Goal: Task Accomplishment & Management: Use online tool/utility

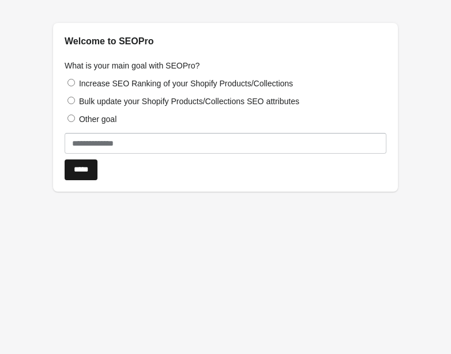
click at [93, 175] on input "*****" at bounding box center [81, 170] width 33 height 21
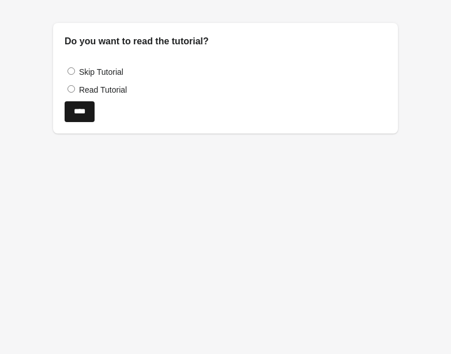
click at [82, 109] on input "****" at bounding box center [80, 111] width 30 height 21
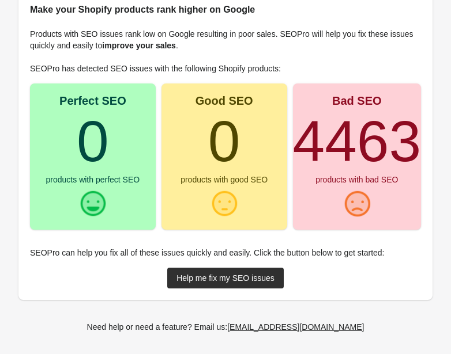
scroll to position [165, 0]
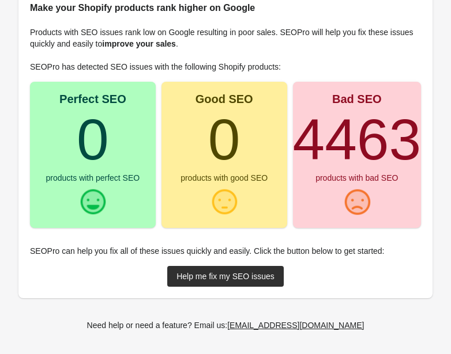
click at [372, 138] on turbo-frame "4463" at bounding box center [357, 139] width 128 height 65
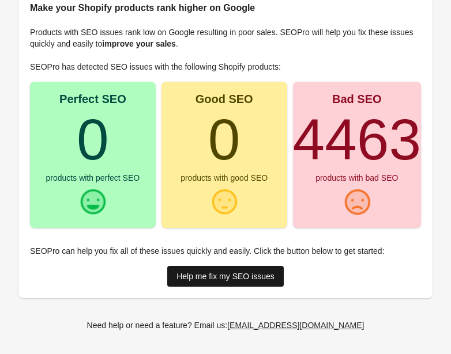
click at [255, 279] on div "Help me fix my SEO issues" at bounding box center [225, 276] width 98 height 9
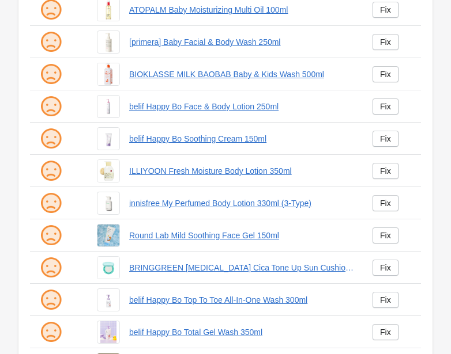
scroll to position [392, 0]
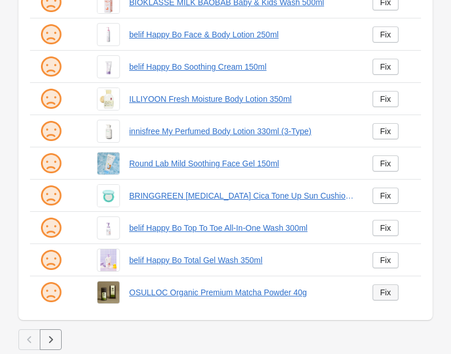
click at [386, 289] on div "Fix" at bounding box center [385, 292] width 11 height 9
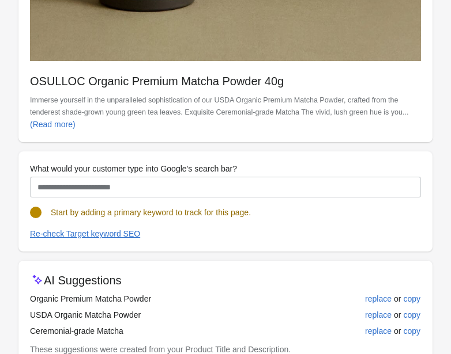
scroll to position [580, 0]
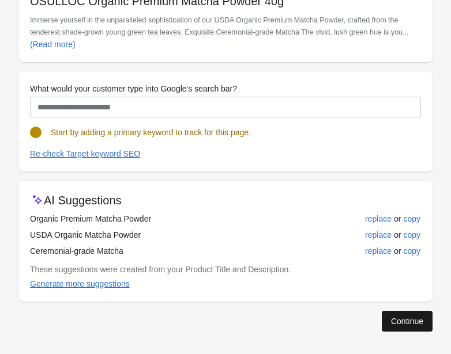
click at [414, 319] on div "Continue" at bounding box center [407, 321] width 32 height 9
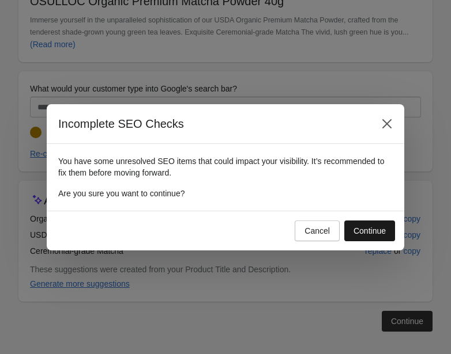
click at [376, 229] on div "Continue" at bounding box center [369, 231] width 32 height 9
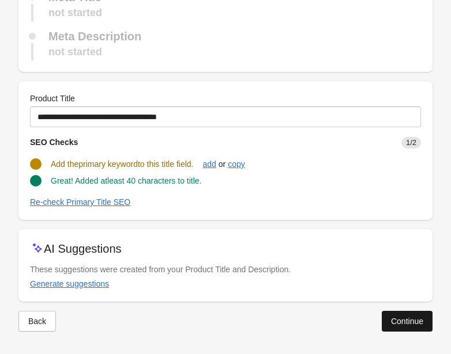
click at [410, 321] on div "Continue" at bounding box center [407, 321] width 32 height 9
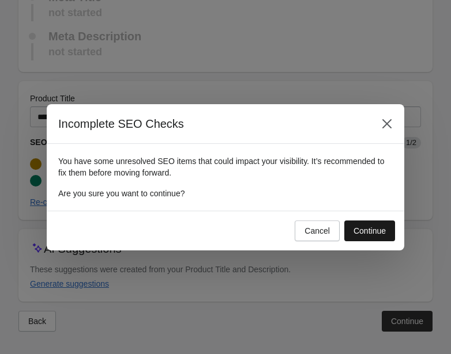
click at [367, 230] on div "Continue" at bounding box center [369, 231] width 32 height 9
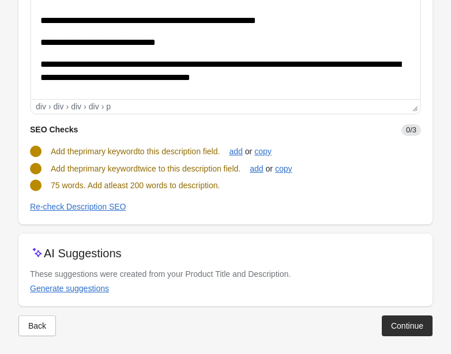
scroll to position [351, 0]
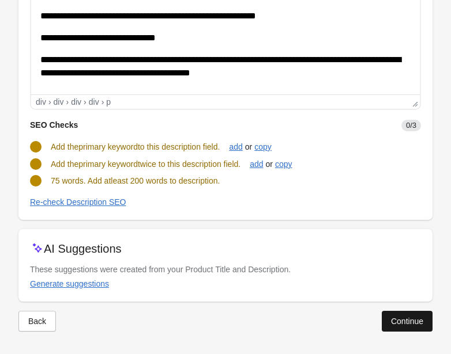
click at [397, 319] on div "Continue" at bounding box center [407, 321] width 32 height 9
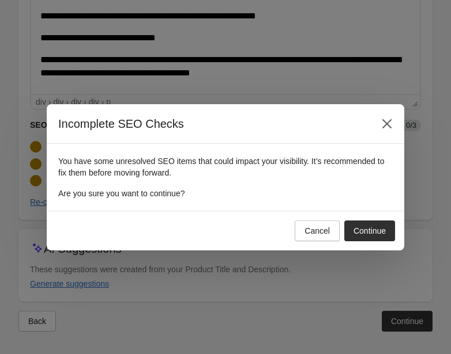
click at [374, 231] on div "Continue" at bounding box center [369, 231] width 32 height 9
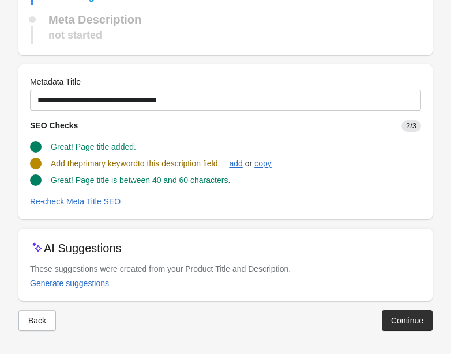
scroll to position [255, 0]
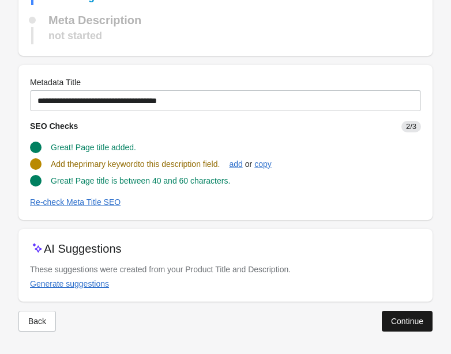
click at [409, 320] on div "Continue" at bounding box center [407, 321] width 32 height 9
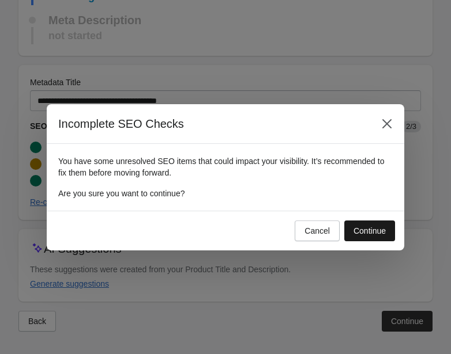
click at [384, 232] on div "Continue" at bounding box center [369, 231] width 32 height 9
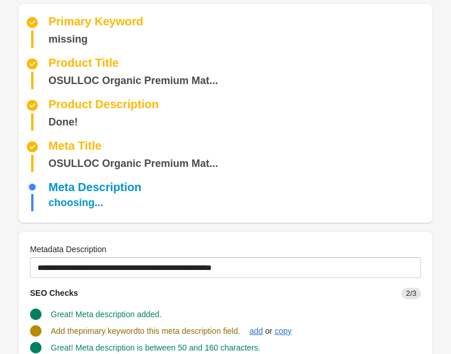
scroll to position [0, 0]
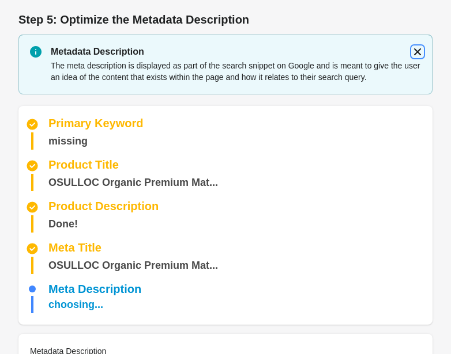
click at [416, 50] on icon "button" at bounding box center [418, 52] width 12 height 12
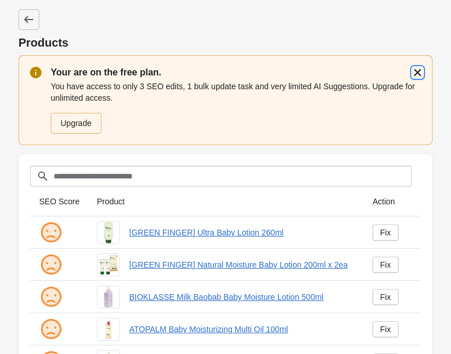
click at [420, 74] on icon "button" at bounding box center [418, 73] width 12 height 12
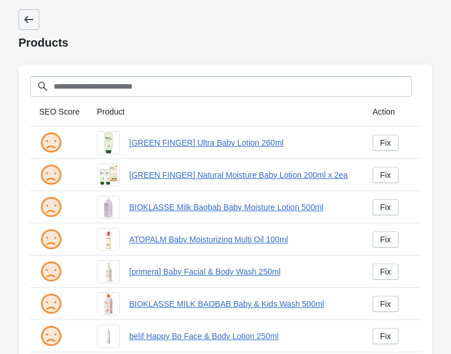
click at [36, 18] on link at bounding box center [28, 19] width 21 height 21
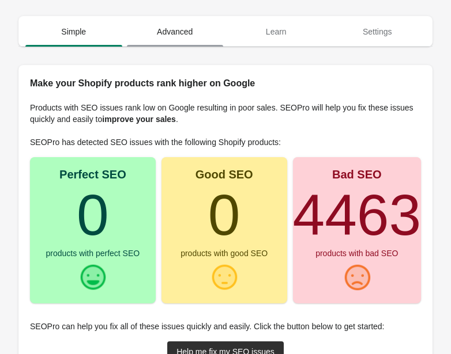
click at [185, 32] on span "Advanced" at bounding box center [175, 31] width 97 height 21
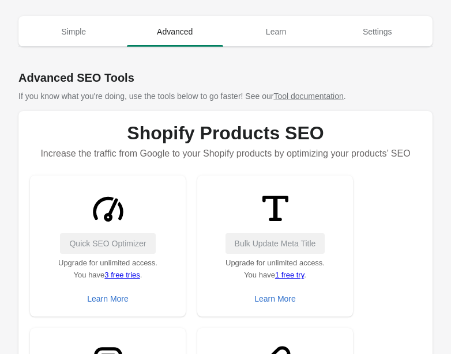
click at [125, 273] on link "3 free tries" at bounding box center [121, 275] width 35 height 9
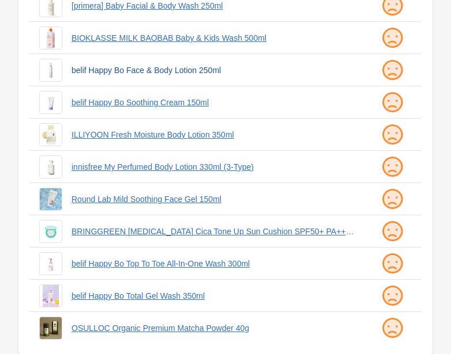
scroll to position [510, 0]
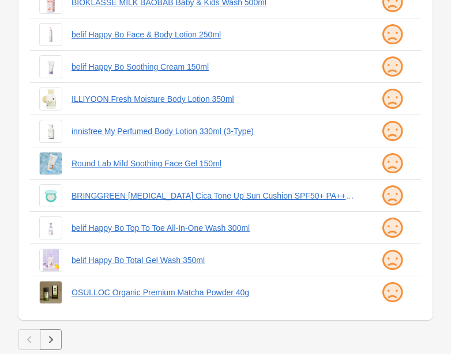
click at [52, 339] on icon "button" at bounding box center [51, 340] width 4 height 7
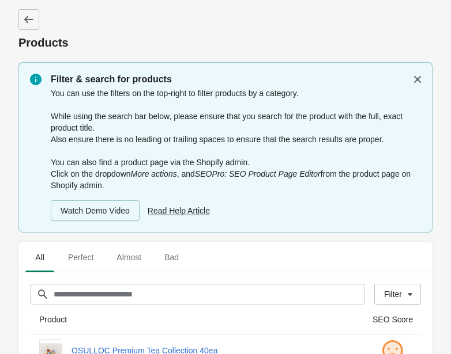
scroll to position [510, 0]
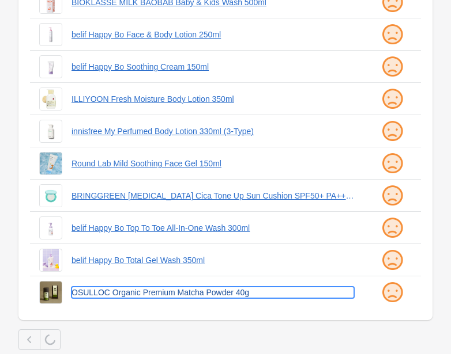
click at [169, 292] on link "OSULLOC Organic Premium Matcha Powder 40g" at bounding box center [212, 293] width 282 height 12
